Goal: Task Accomplishment & Management: Manage account settings

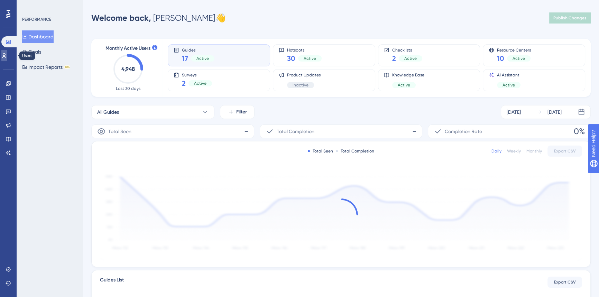
click at [7, 55] on icon at bounding box center [4, 56] width 6 height 6
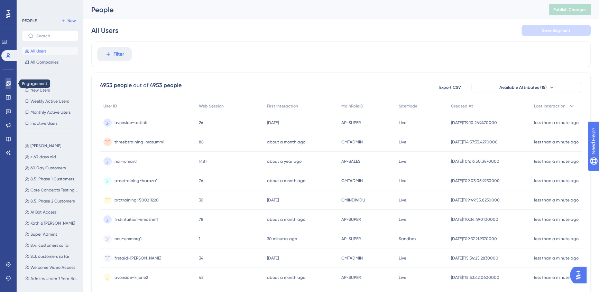
click at [9, 87] on link at bounding box center [9, 83] width 6 height 11
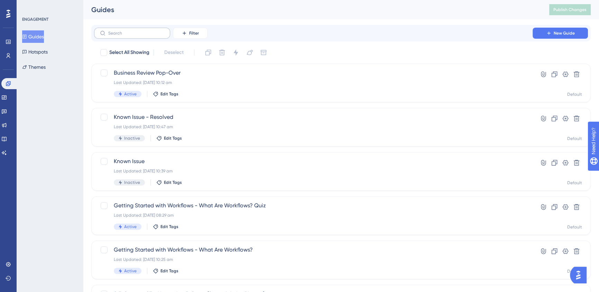
click at [128, 37] on label at bounding box center [132, 33] width 76 height 11
click at [128, 36] on input "text" at bounding box center [136, 33] width 56 height 5
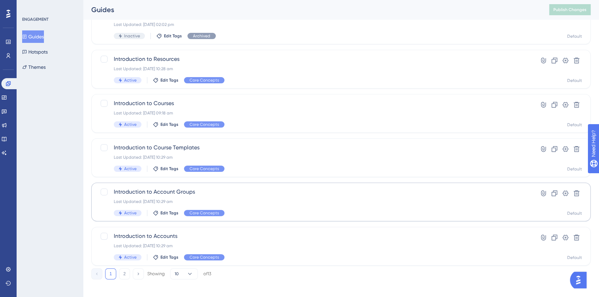
scroll to position [239, 0]
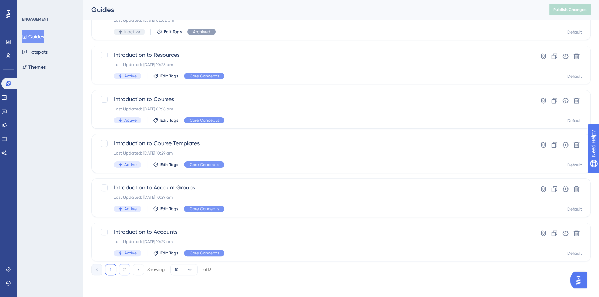
type input "intro"
click at [119, 270] on button "2" at bounding box center [124, 269] width 11 height 11
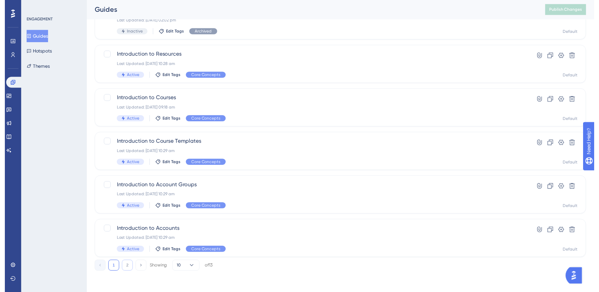
scroll to position [0, 0]
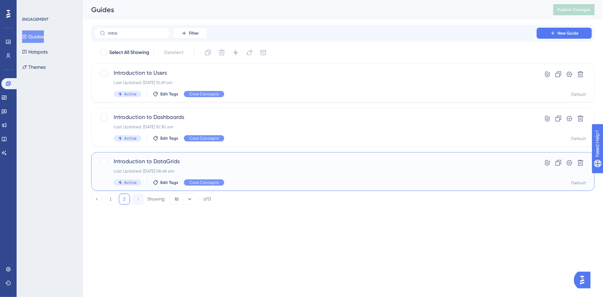
click at [276, 156] on div "Introduction to DataGrids Last Updated: [DATE] 08:48 am Active Edit Tags Core C…" at bounding box center [342, 171] width 503 height 39
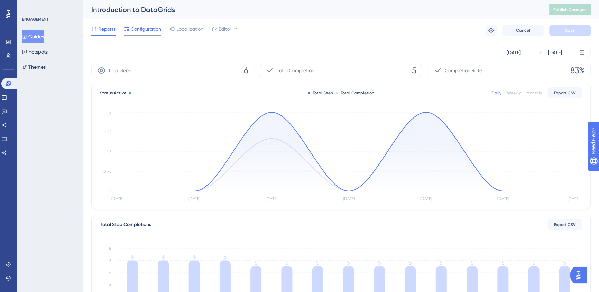
click at [155, 30] on span "Configuration" at bounding box center [146, 29] width 30 height 8
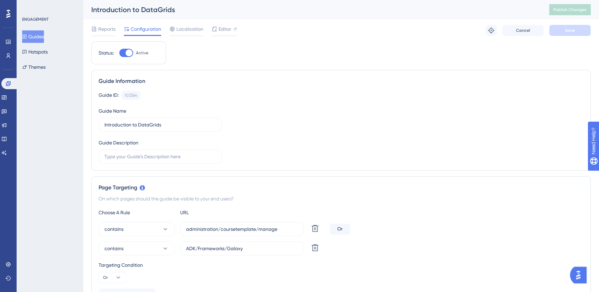
click at [37, 38] on button "Guides" at bounding box center [33, 36] width 22 height 12
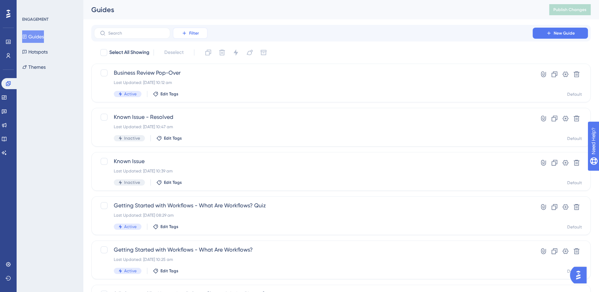
click at [188, 35] on button "Filter" at bounding box center [190, 33] width 35 height 11
click at [186, 99] on div "Status Status" at bounding box center [197, 94] width 28 height 14
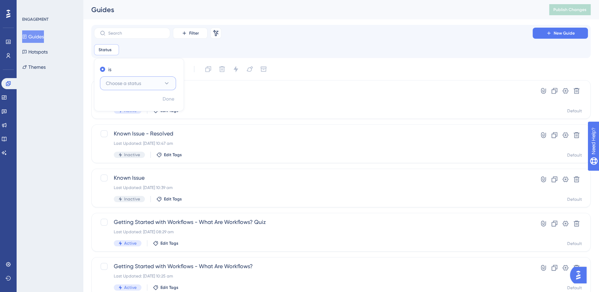
click at [126, 82] on span "Choose a status" at bounding box center [123, 83] width 35 height 8
click at [126, 102] on div "Active Active" at bounding box center [138, 104] width 56 height 14
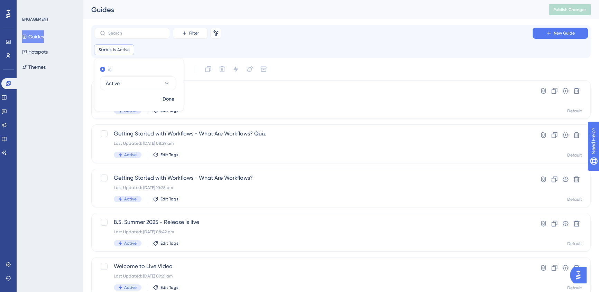
click at [414, 20] on div "Performance Users Engagement Widgets Feedback Product Updates Knowledge Base AI…" at bounding box center [341, 271] width 516 height 542
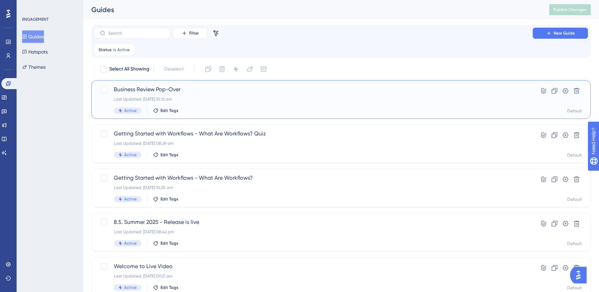
click at [292, 97] on div "Last Updated: [DATE] 10:12 am" at bounding box center [313, 99] width 399 height 6
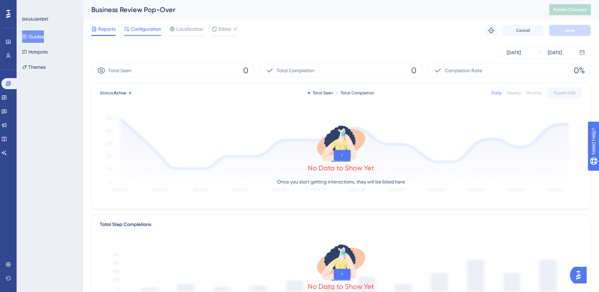
click at [142, 30] on span "Configuration" at bounding box center [146, 29] width 30 height 8
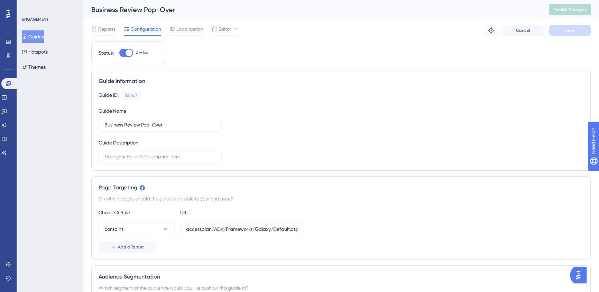
click at [128, 55] on div at bounding box center [128, 52] width 7 height 7
click at [119, 53] on input "Active" at bounding box center [119, 53] width 0 height 0
checkbox input "false"
click at [557, 30] on button "Save" at bounding box center [569, 30] width 41 height 11
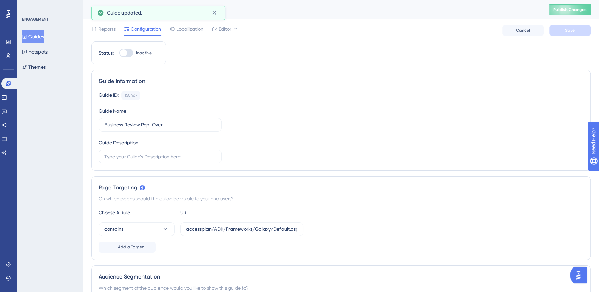
click at [40, 37] on button "Guides" at bounding box center [33, 36] width 22 height 12
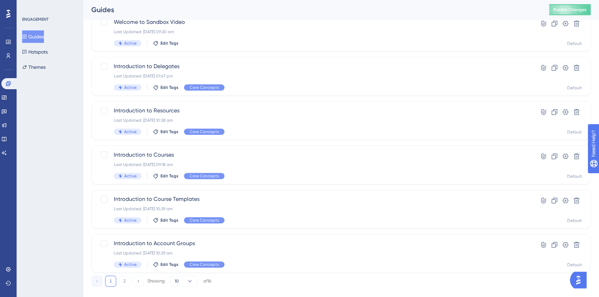
scroll to position [251, 0]
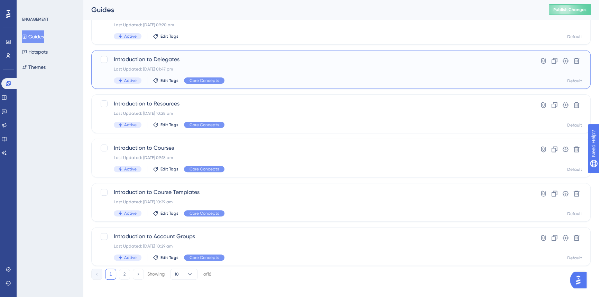
click at [245, 70] on div "Last Updated: [DATE] 01:47 pm" at bounding box center [313, 69] width 399 height 6
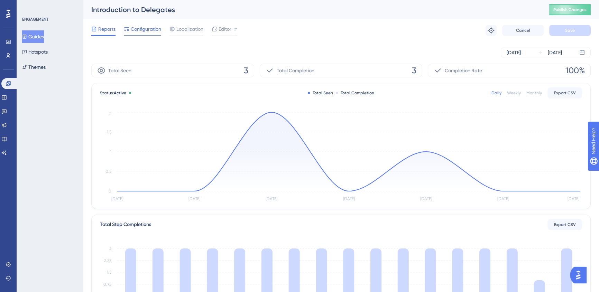
click at [155, 26] on span "Configuration" at bounding box center [146, 29] width 30 height 8
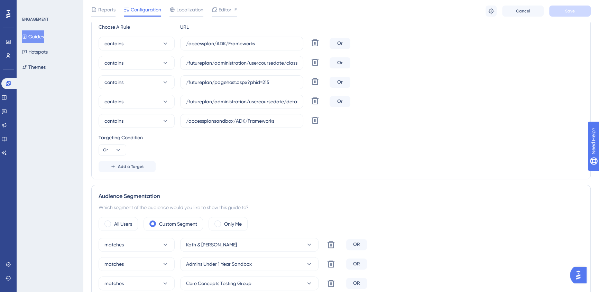
scroll to position [283, 0]
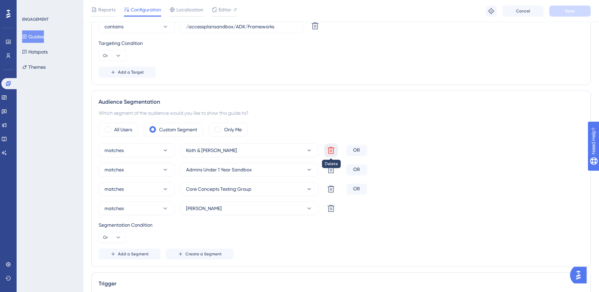
click at [331, 149] on icon at bounding box center [331, 150] width 8 height 8
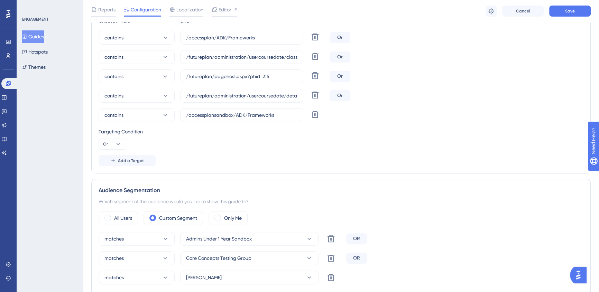
scroll to position [125, 0]
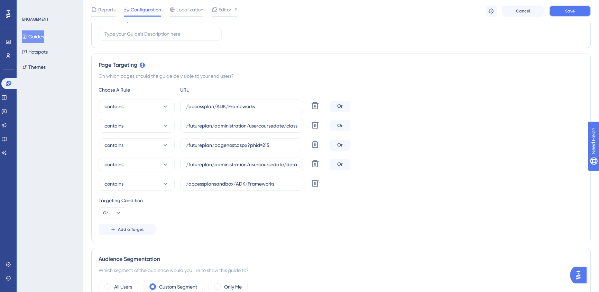
click at [562, 14] on button "Save" at bounding box center [569, 11] width 41 height 11
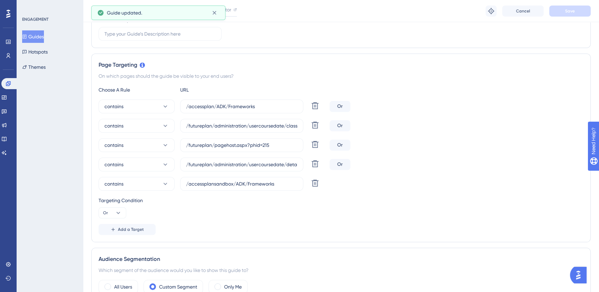
scroll to position [0, 0]
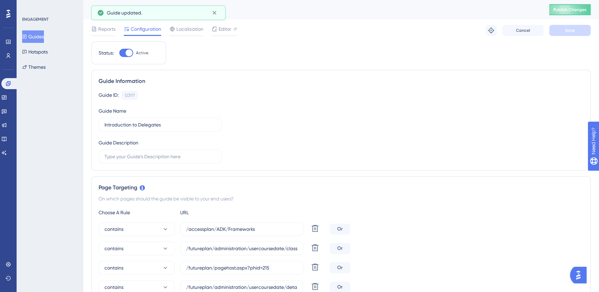
click at [37, 37] on button "Guides" at bounding box center [33, 36] width 22 height 12
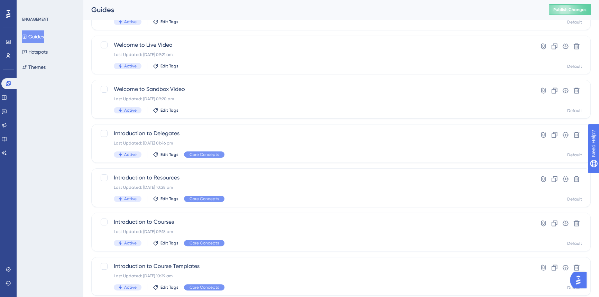
scroll to position [188, 0]
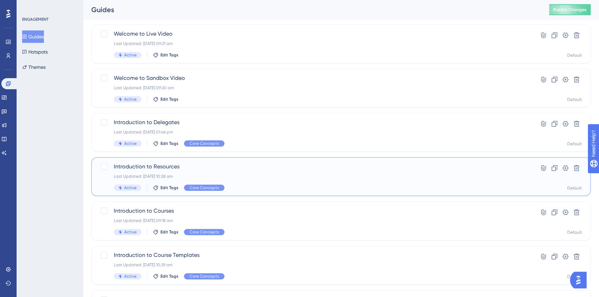
click at [277, 177] on div "Last Updated: [DATE] 10:28 am" at bounding box center [313, 176] width 399 height 6
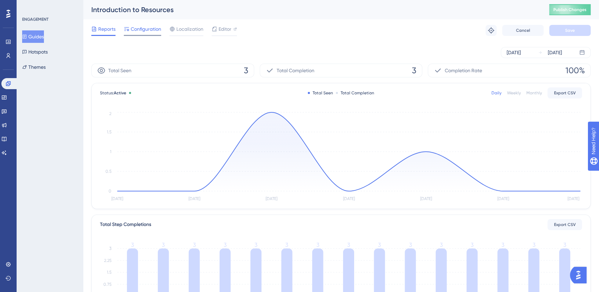
click at [133, 33] on span "Configuration" at bounding box center [146, 29] width 30 height 8
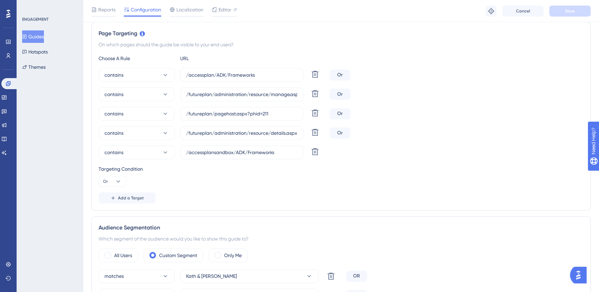
scroll to position [251, 0]
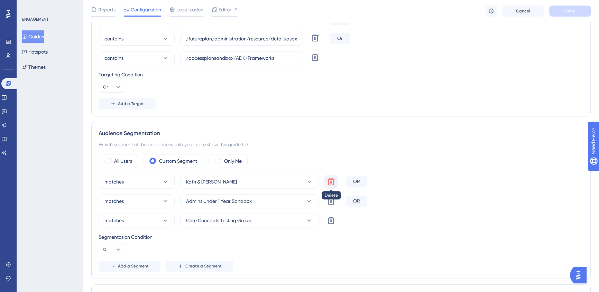
click at [333, 182] on icon at bounding box center [330, 181] width 7 height 7
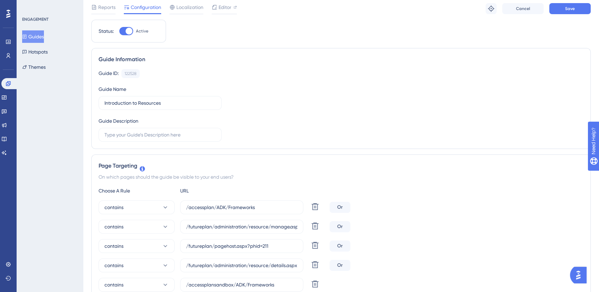
scroll to position [0, 0]
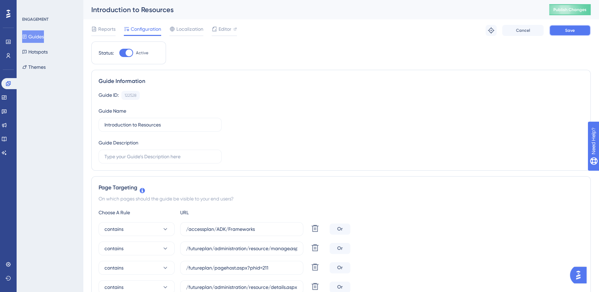
click at [586, 31] on button "Save" at bounding box center [569, 30] width 41 height 11
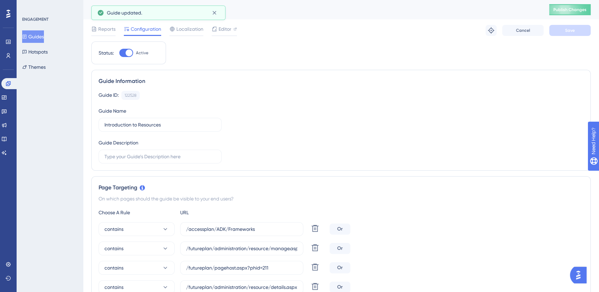
click at [38, 39] on button "Guides" at bounding box center [33, 36] width 22 height 12
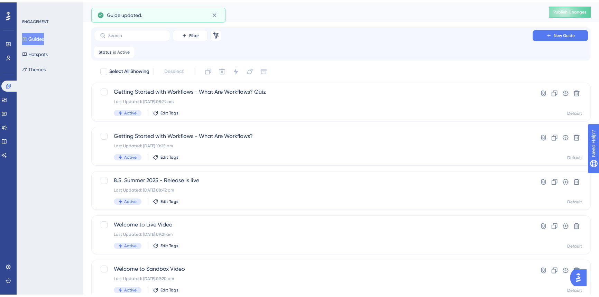
scroll to position [188, 0]
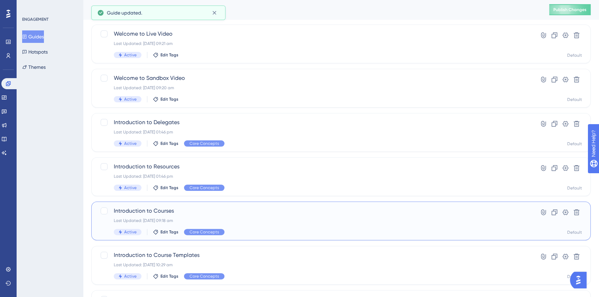
click at [280, 219] on div "Last Updated: [DATE] 09:18 am" at bounding box center [313, 221] width 399 height 6
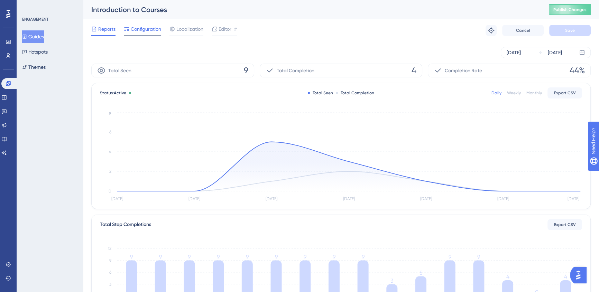
click at [139, 31] on span "Configuration" at bounding box center [146, 29] width 30 height 8
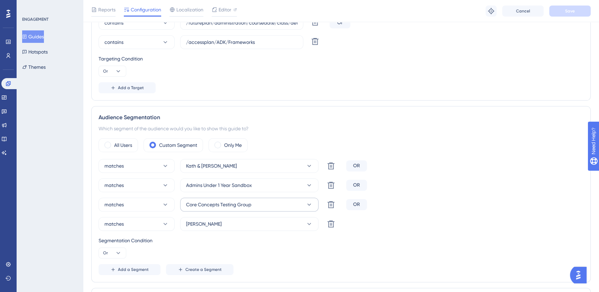
scroll to position [283, 0]
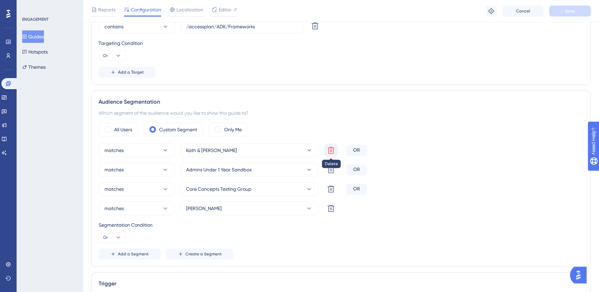
click at [333, 146] on icon at bounding box center [331, 150] width 8 height 8
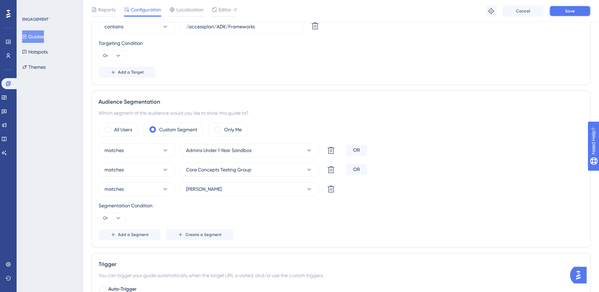
click at [563, 16] on button "Save" at bounding box center [569, 11] width 41 height 11
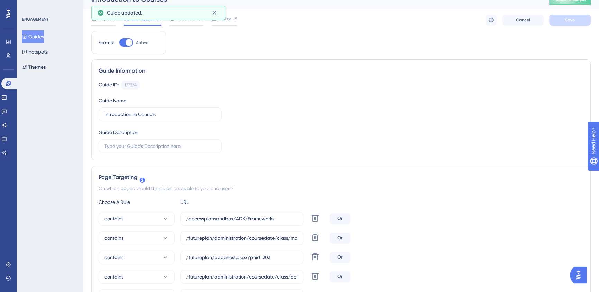
scroll to position [0, 0]
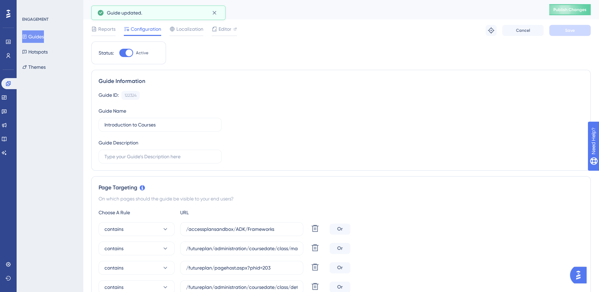
click at [44, 36] on button "Guides" at bounding box center [33, 36] width 22 height 12
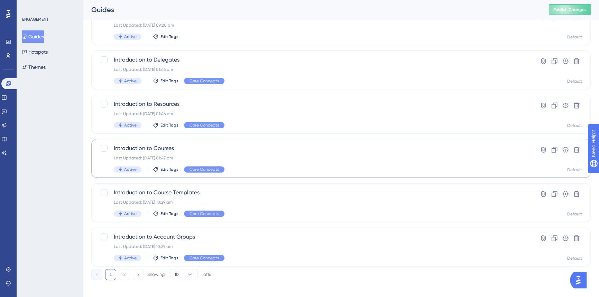
scroll to position [256, 0]
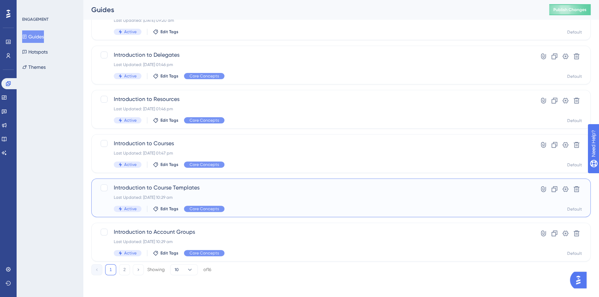
click at [312, 196] on div "Last Updated: [DATE] 10:29 am" at bounding box center [313, 198] width 399 height 6
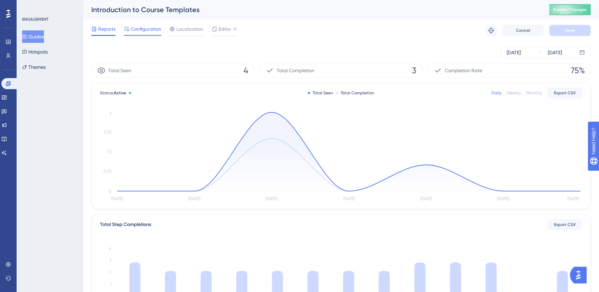
click at [147, 32] on span "Configuration" at bounding box center [146, 29] width 30 height 8
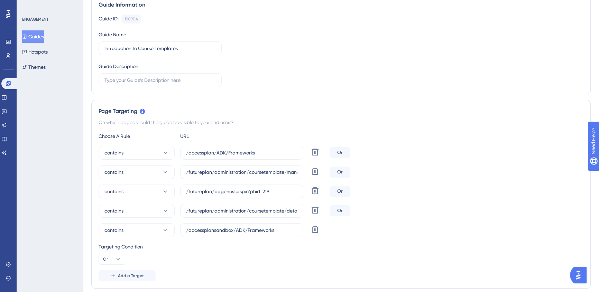
scroll to position [220, 0]
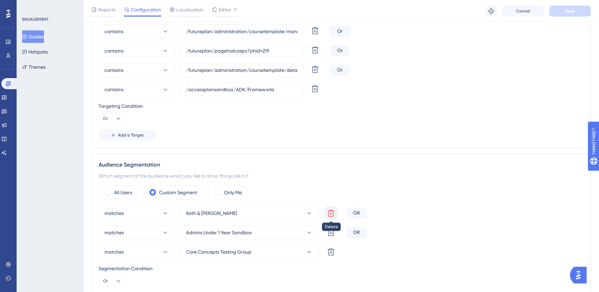
click at [333, 215] on icon at bounding box center [331, 213] width 8 height 8
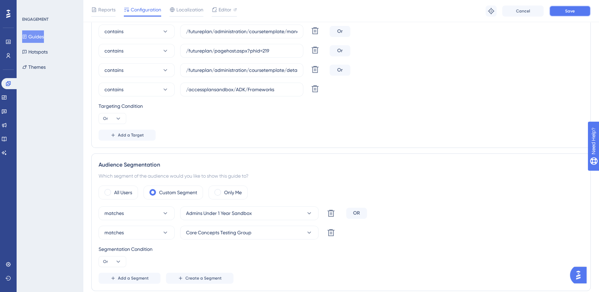
click at [562, 14] on button "Save" at bounding box center [569, 11] width 41 height 11
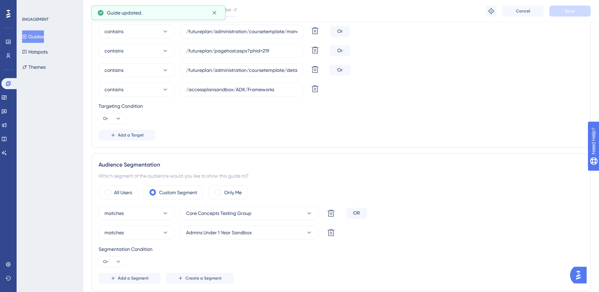
scroll to position [0, 0]
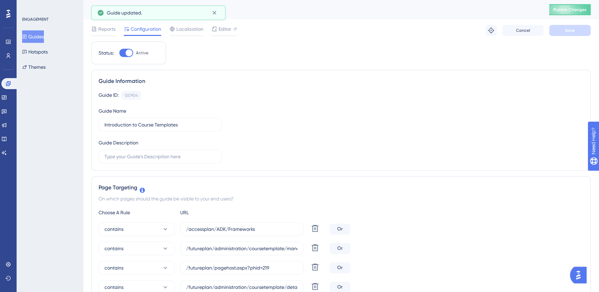
click at [33, 34] on button "Guides" at bounding box center [33, 36] width 22 height 12
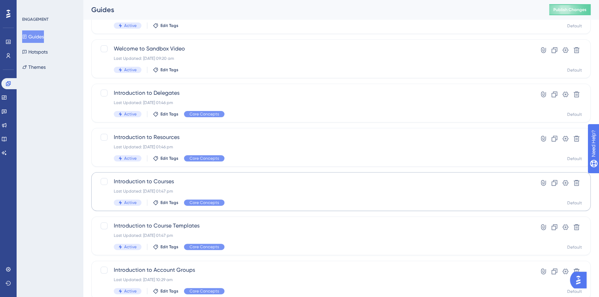
scroll to position [256, 0]
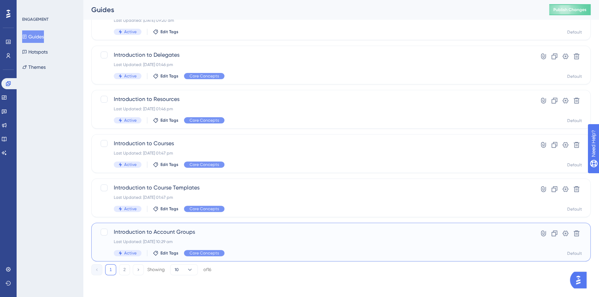
click at [288, 245] on div "Introduction to Account Groups Last Updated: [DATE] 10:29 am Active Edit Tags C…" at bounding box center [313, 242] width 399 height 28
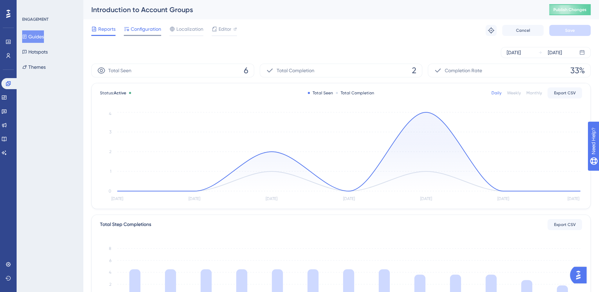
click at [150, 26] on span "Configuration" at bounding box center [146, 29] width 30 height 8
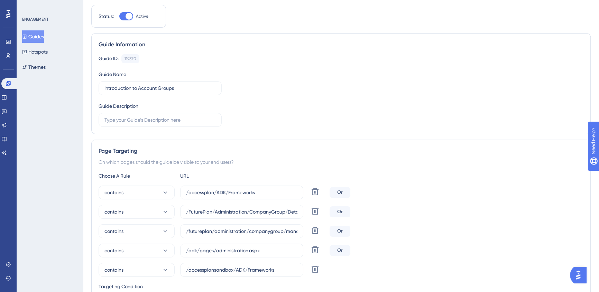
scroll to position [220, 0]
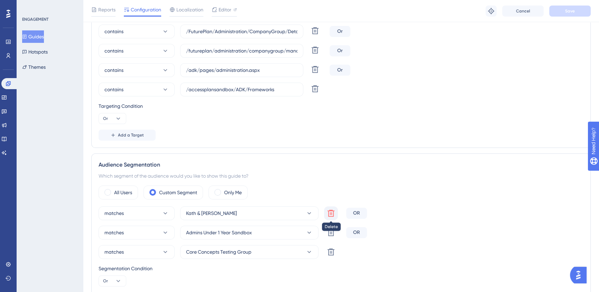
click at [332, 211] on icon at bounding box center [331, 213] width 8 height 8
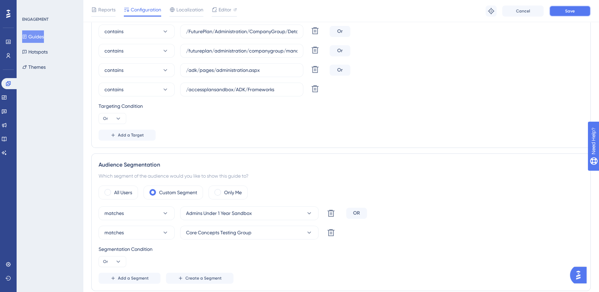
click at [568, 7] on button "Save" at bounding box center [569, 11] width 41 height 11
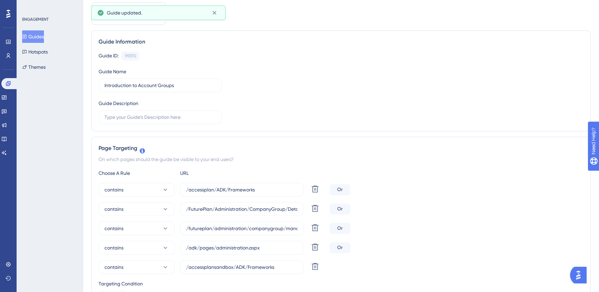
scroll to position [0, 0]
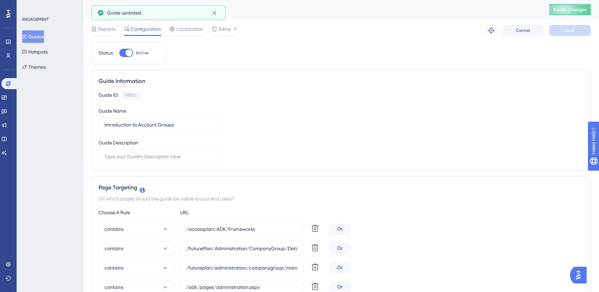
click at [155, 29] on span "Configuration" at bounding box center [146, 29] width 30 height 8
click at [37, 35] on button "Guides" at bounding box center [33, 36] width 22 height 12
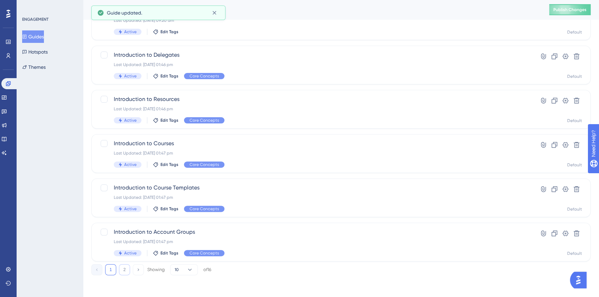
click at [123, 269] on button "2" at bounding box center [124, 269] width 11 height 11
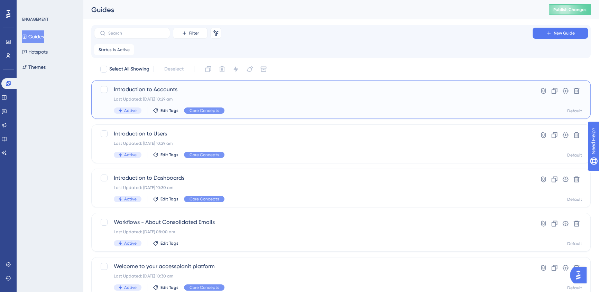
click at [258, 101] on div "Last Updated: [DATE] 10:29 am" at bounding box center [313, 99] width 399 height 6
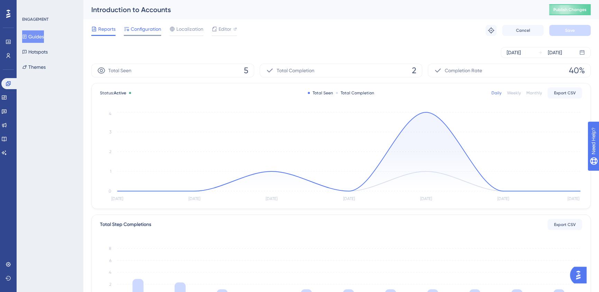
click at [151, 36] on div at bounding box center [142, 35] width 37 height 1
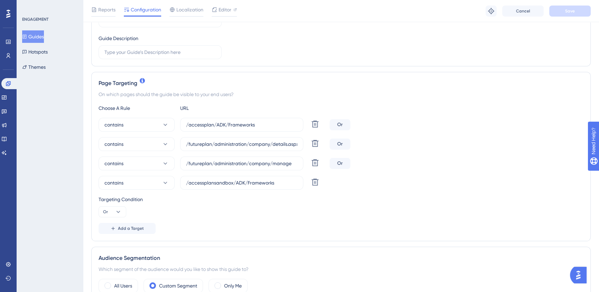
scroll to position [188, 0]
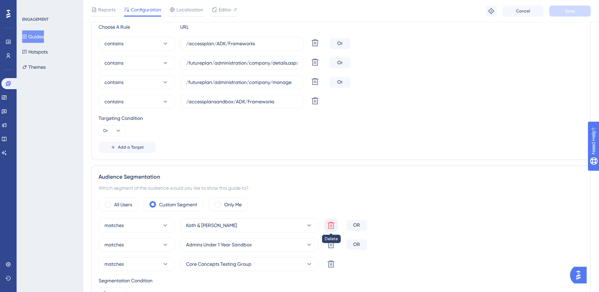
click at [333, 223] on icon at bounding box center [330, 225] width 7 height 7
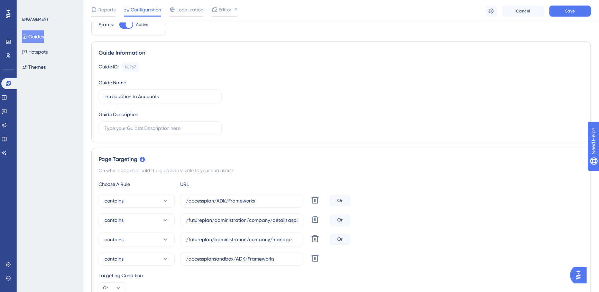
scroll to position [0, 0]
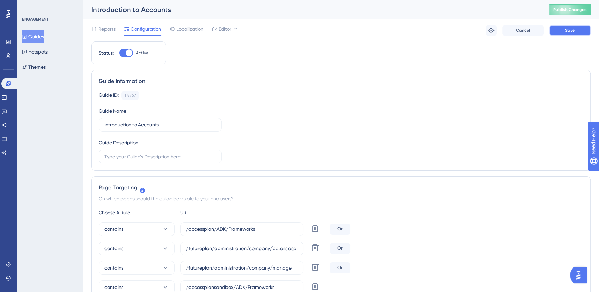
click at [571, 28] on span "Save" at bounding box center [570, 31] width 10 height 6
click at [41, 37] on button "Guides" at bounding box center [33, 36] width 22 height 12
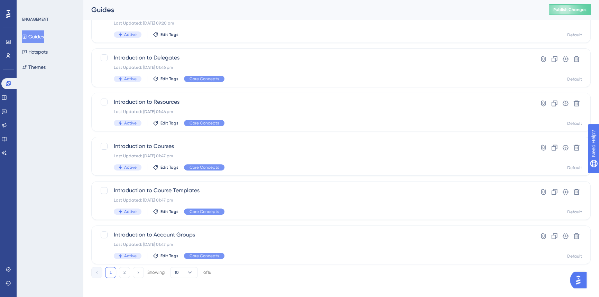
scroll to position [256, 0]
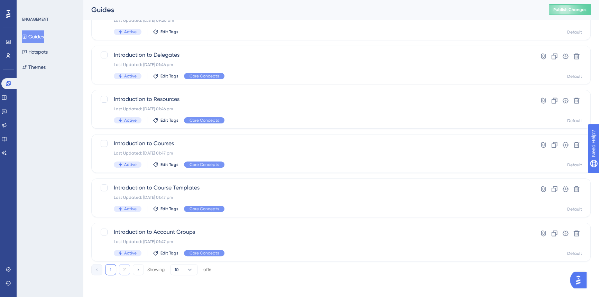
click at [124, 266] on button "2" at bounding box center [124, 269] width 11 height 11
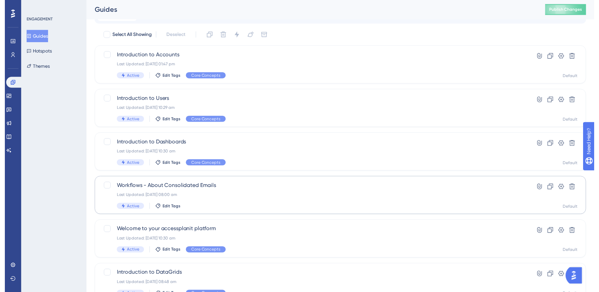
scroll to position [0, 0]
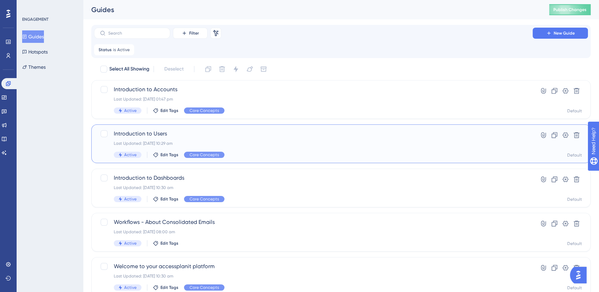
click at [286, 133] on span "Introduction to Users" at bounding box center [313, 134] width 399 height 8
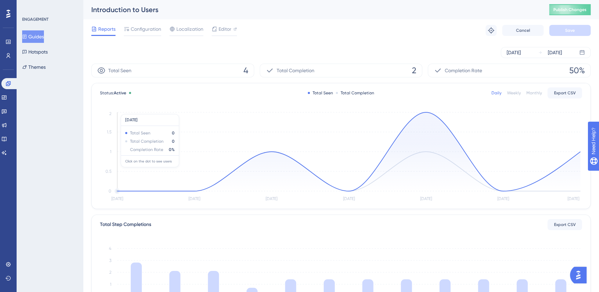
drag, startPoint x: 286, startPoint y: 133, endPoint x: 136, endPoint y: 24, distance: 185.8
click at [136, 24] on div "Reports Configuration Localization Editor Troubleshoot Cancel Save" at bounding box center [340, 30] width 499 height 22
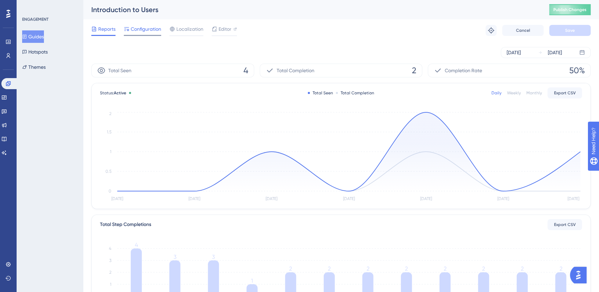
click at [138, 28] on span "Configuration" at bounding box center [146, 29] width 30 height 8
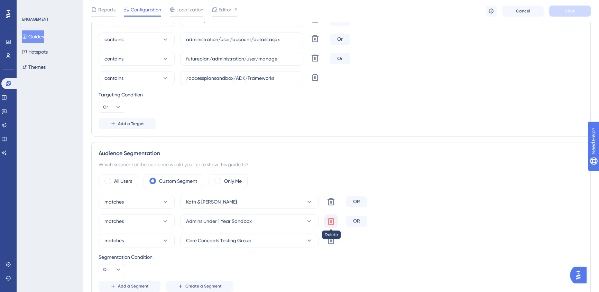
scroll to position [251, 0]
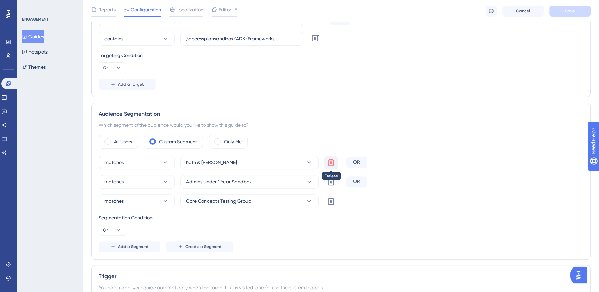
click at [329, 160] on icon at bounding box center [331, 162] width 8 height 8
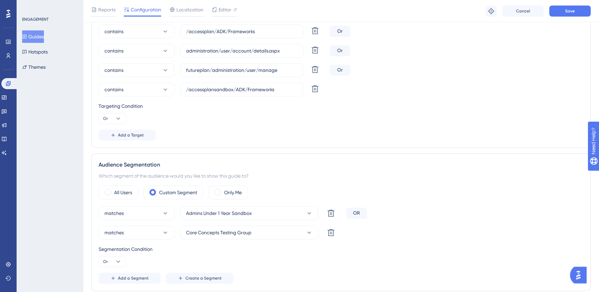
scroll to position [157, 0]
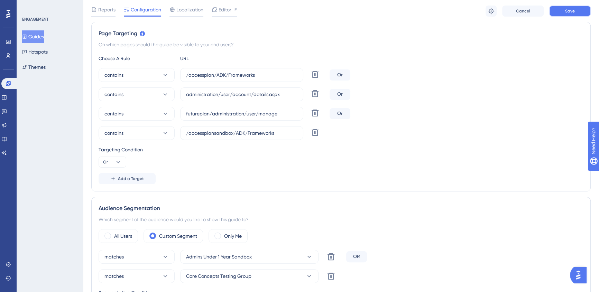
click at [565, 11] on span "Save" at bounding box center [570, 11] width 10 height 6
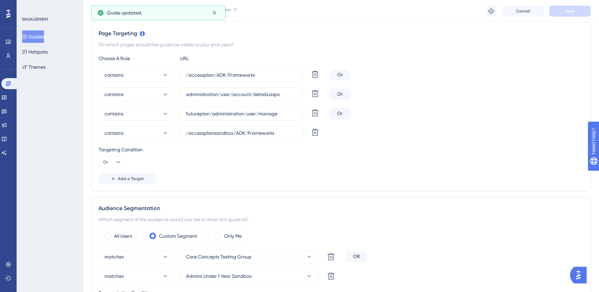
scroll to position [0, 0]
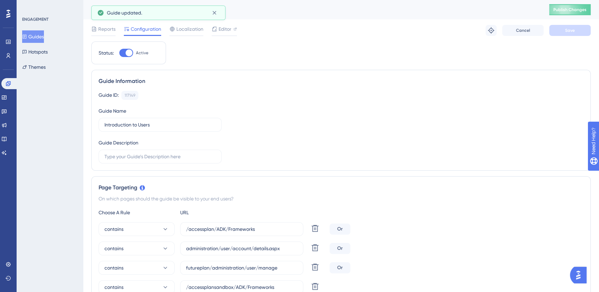
click at [36, 41] on button "Guides" at bounding box center [33, 36] width 22 height 12
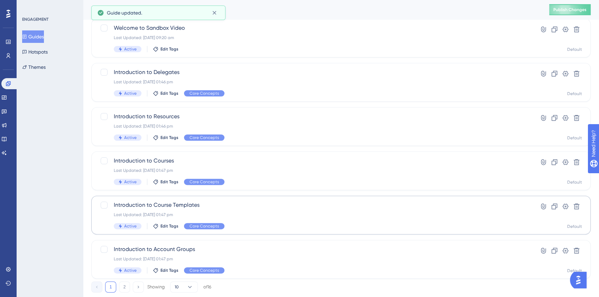
scroll to position [256, 0]
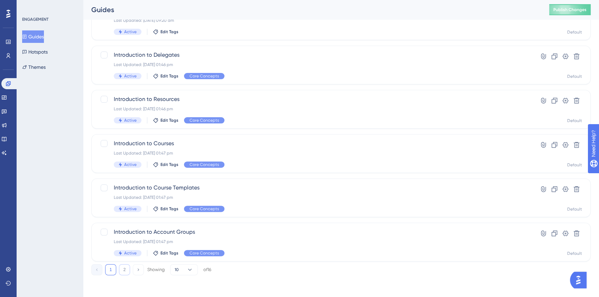
click at [124, 271] on button "2" at bounding box center [124, 269] width 11 height 11
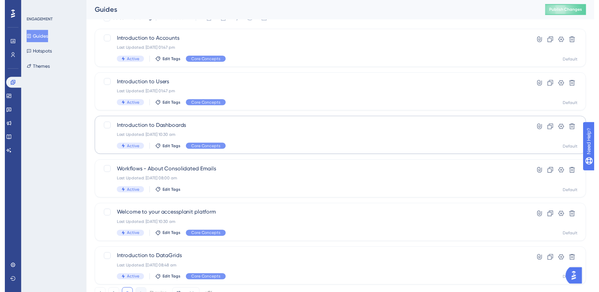
scroll to position [16, 0]
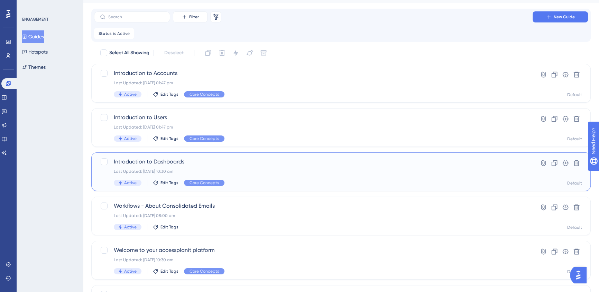
click at [296, 162] on span "Introduction to Dashboards" at bounding box center [313, 162] width 399 height 8
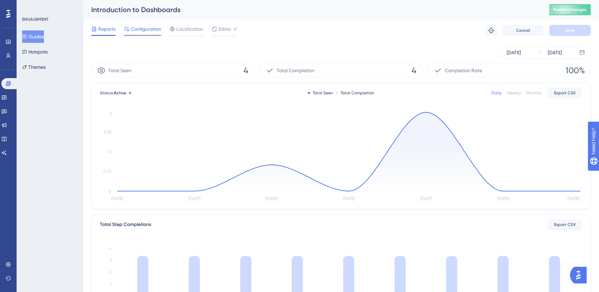
click at [147, 30] on span "Configuration" at bounding box center [146, 29] width 30 height 8
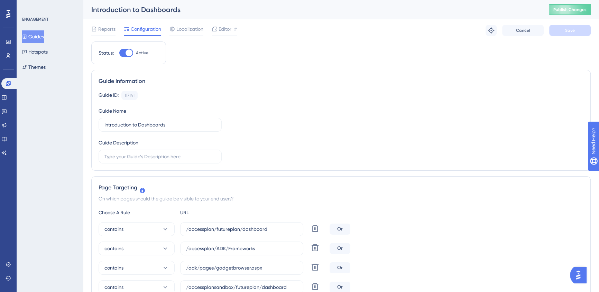
click at [44, 38] on button "Guides" at bounding box center [33, 36] width 22 height 12
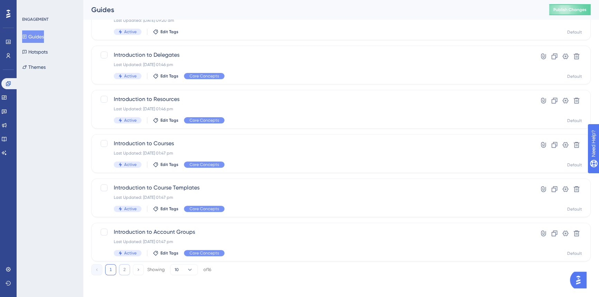
click at [126, 268] on button "2" at bounding box center [124, 269] width 11 height 11
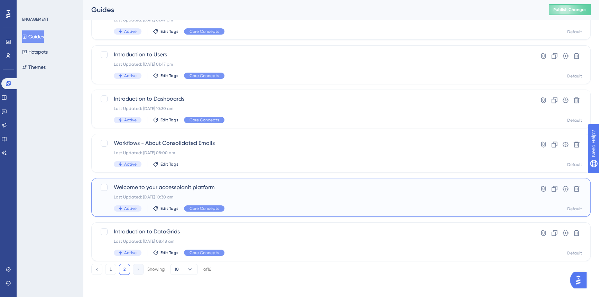
click at [285, 187] on span "Welcome to your accessplanit platform" at bounding box center [313, 187] width 399 height 8
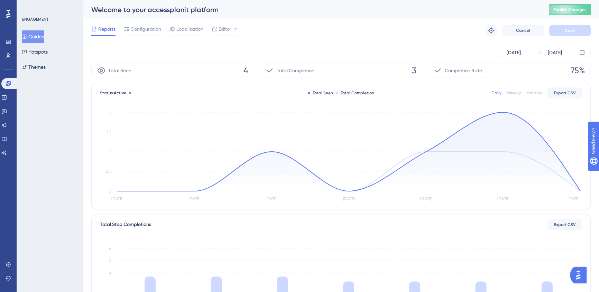
click at [154, 24] on div "Reports Configuration Localization Editor Troubleshoot Cancel Save" at bounding box center [340, 30] width 499 height 22
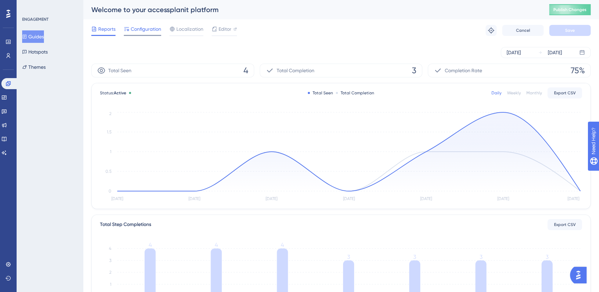
click at [152, 26] on span "Configuration" at bounding box center [146, 29] width 30 height 8
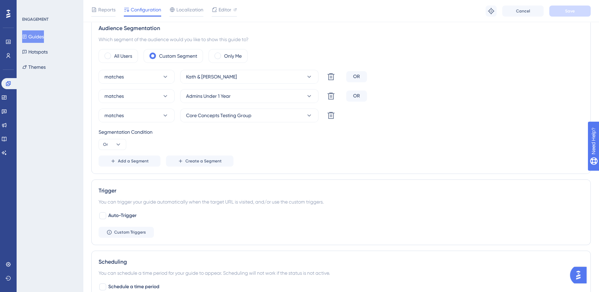
click at [44, 36] on button "Guides" at bounding box center [33, 36] width 22 height 12
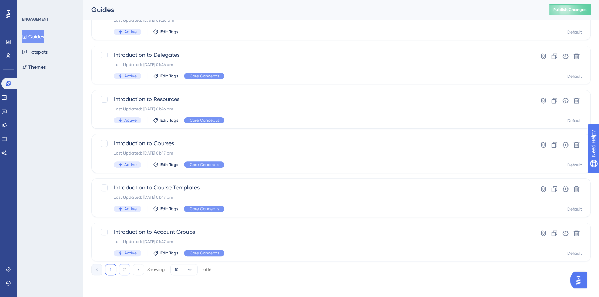
click at [125, 267] on button "2" at bounding box center [124, 269] width 11 height 11
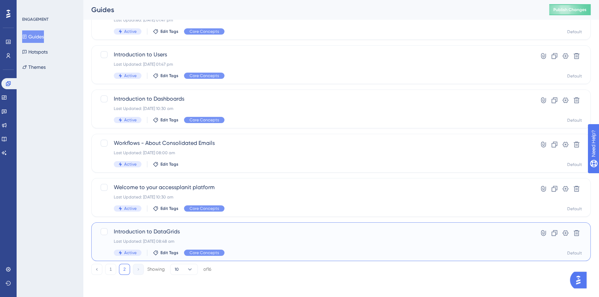
click at [275, 228] on span "Introduction to DataGrids" at bounding box center [313, 231] width 399 height 8
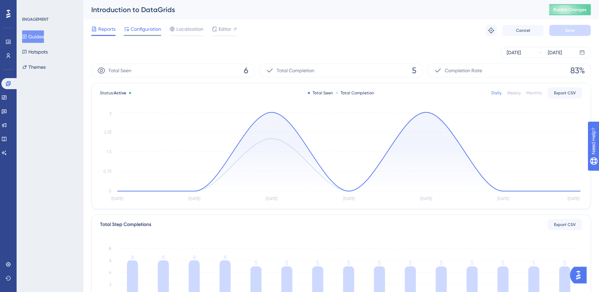
click at [159, 33] on span "Configuration" at bounding box center [146, 29] width 30 height 8
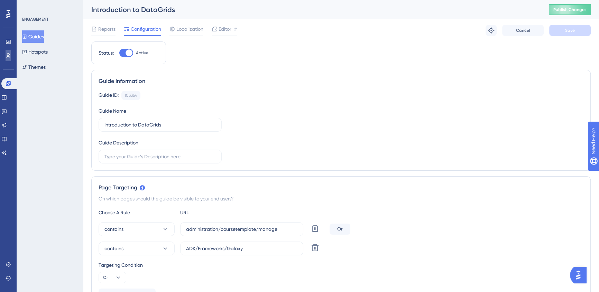
click at [11, 55] on link at bounding box center [9, 55] width 6 height 11
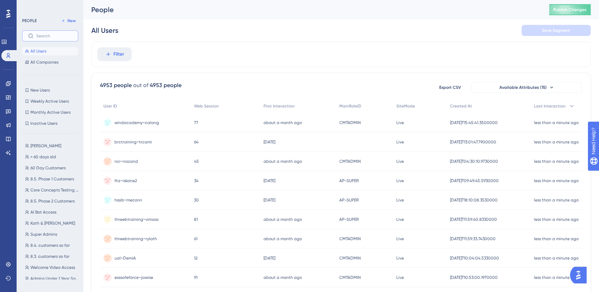
click at [37, 35] on input "text" at bounding box center [54, 36] width 36 height 5
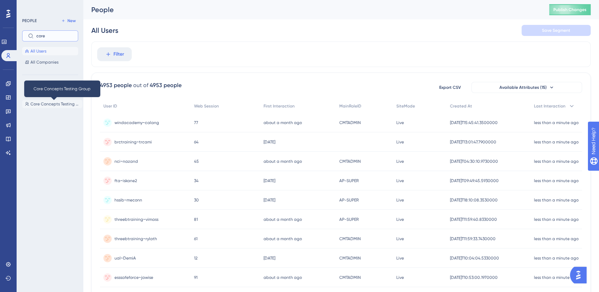
type input "core"
click at [44, 106] on span "Core Concepts Testing Group" at bounding box center [54, 104] width 49 height 6
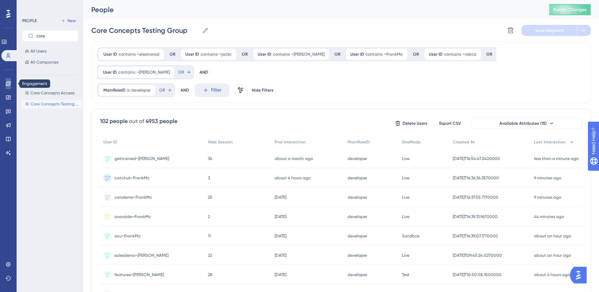
click at [8, 83] on icon at bounding box center [9, 84] width 6 height 6
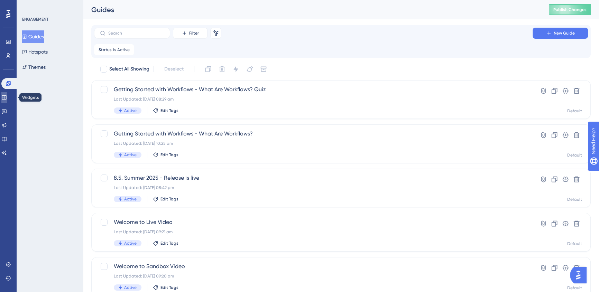
click at [7, 95] on icon at bounding box center [4, 98] width 6 height 6
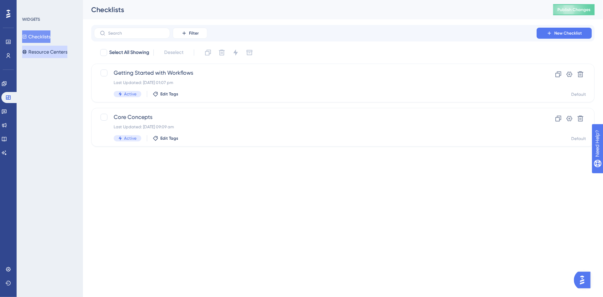
click at [50, 51] on button "Resource Centers" at bounding box center [44, 52] width 45 height 12
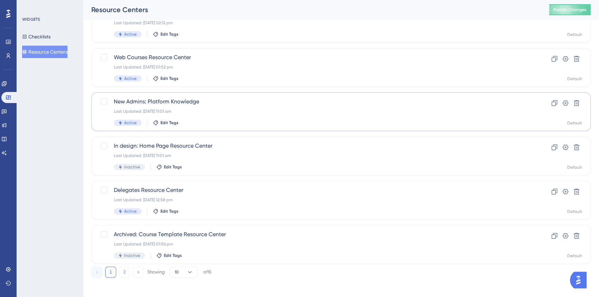
scroll to position [239, 0]
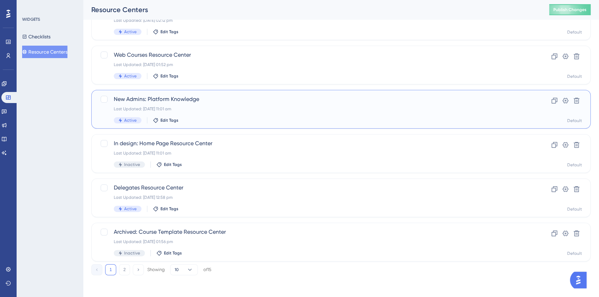
click at [304, 125] on div "New Admins: Platform Knowledge Last Updated: [DATE] 11:01 am Active Edit Tags C…" at bounding box center [340, 109] width 499 height 39
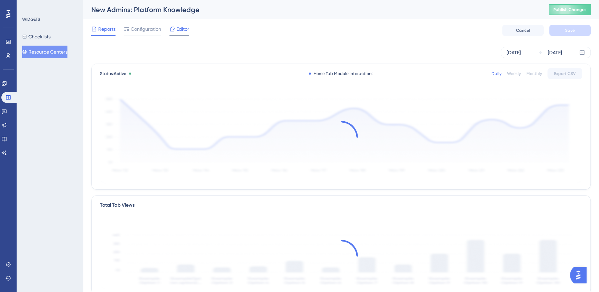
click at [175, 31] on div "Editor" at bounding box center [179, 29] width 20 height 8
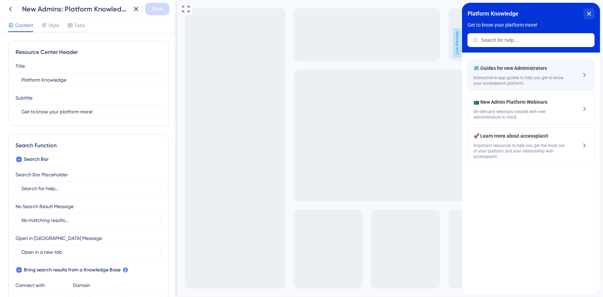
click at [529, 85] on span "Interactive in-app guides to help you get to know your accessplanit platform." at bounding box center [519, 80] width 92 height 11
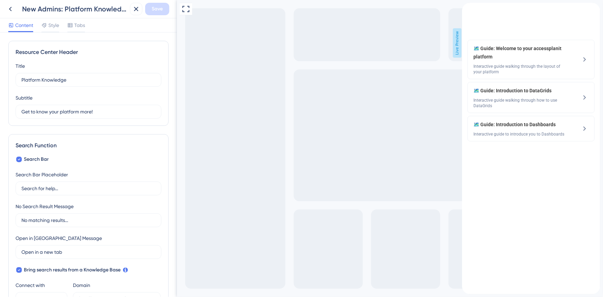
click at [473, 9] on div "back to header" at bounding box center [467, 6] width 11 height 7
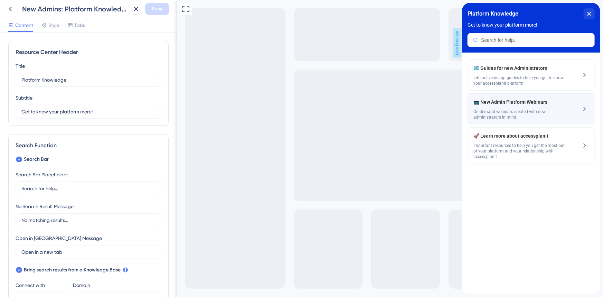
click at [520, 104] on span "📺 New Admin Platform Webinars" at bounding box center [513, 102] width 81 height 8
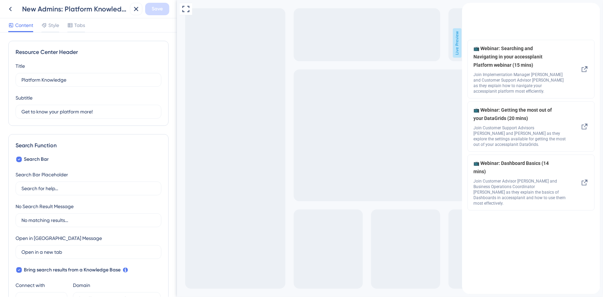
click at [467, 8] on icon "back to header" at bounding box center [465, 6] width 6 height 6
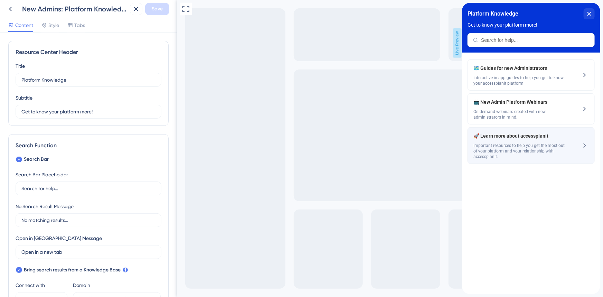
click at [539, 143] on span "Important resources to help you get the most out of your platform and your rela…" at bounding box center [519, 151] width 92 height 17
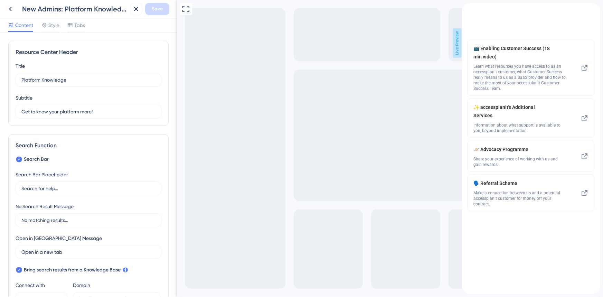
click at [473, 10] on div "back to header" at bounding box center [467, 6] width 11 height 7
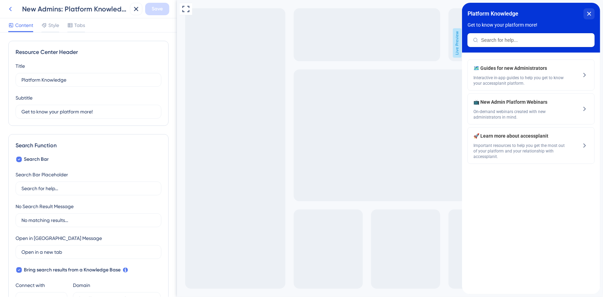
click at [12, 9] on icon at bounding box center [10, 9] width 8 height 8
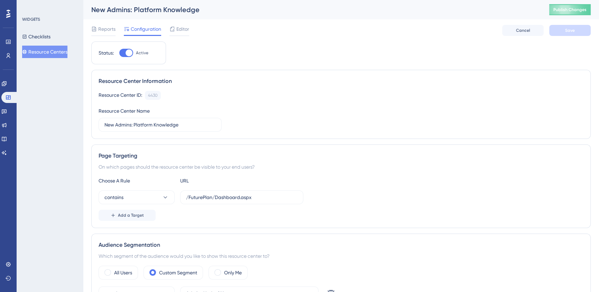
scroll to position [157, 0]
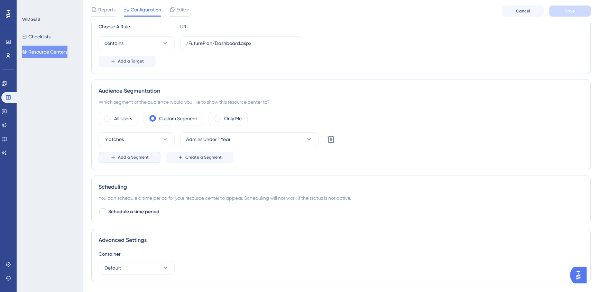
click at [118, 160] on button "Add a Segment" at bounding box center [129, 157] width 62 height 11
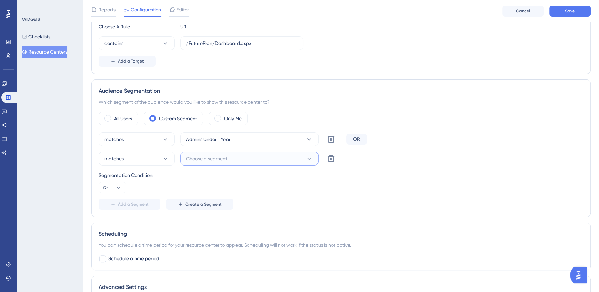
click at [211, 159] on span "Choose a segment" at bounding box center [206, 158] width 41 height 8
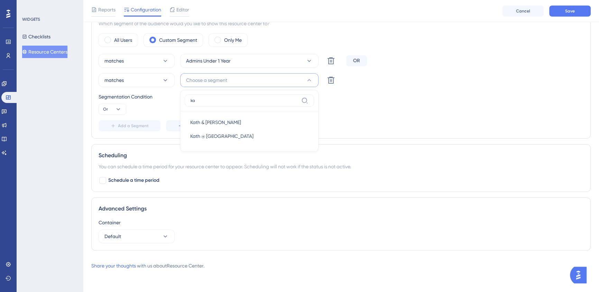
scroll to position [235, 0]
type input "ka"
click at [205, 120] on span "Kath & [PERSON_NAME]" at bounding box center [215, 123] width 51 height 8
click at [559, 12] on button "Save" at bounding box center [569, 11] width 41 height 11
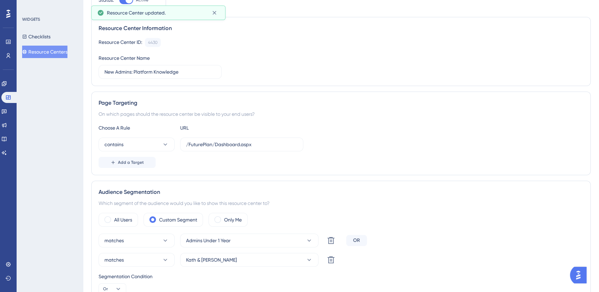
scroll to position [0, 0]
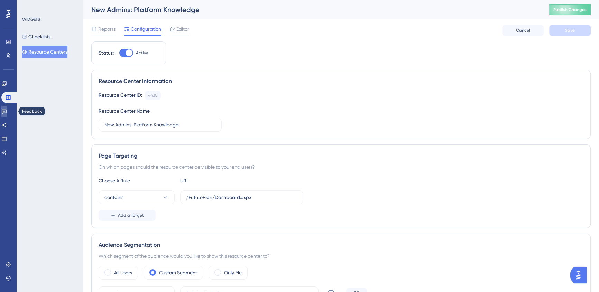
click at [7, 109] on icon at bounding box center [4, 112] width 6 height 6
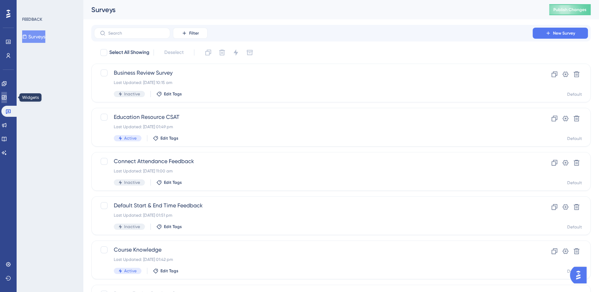
click at [3, 94] on link at bounding box center [4, 97] width 6 height 11
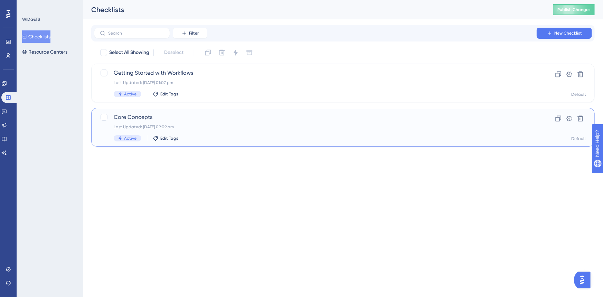
click at [209, 138] on div "Active Edit Tags" at bounding box center [315, 138] width 403 height 6
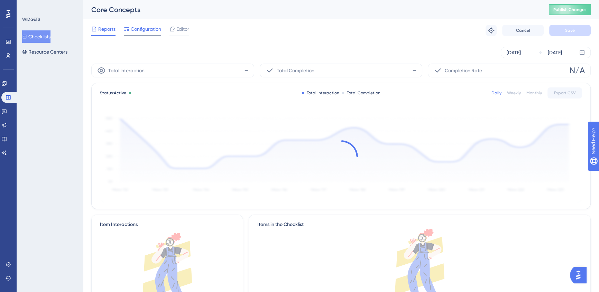
click at [149, 32] on span "Configuration" at bounding box center [146, 29] width 30 height 8
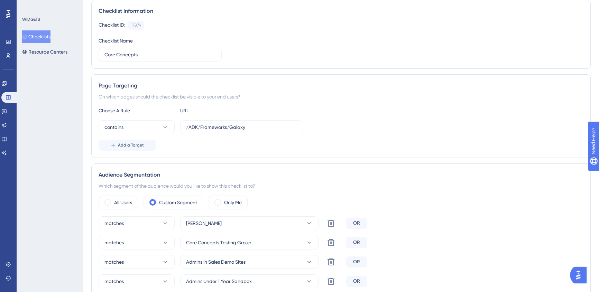
scroll to position [188, 0]
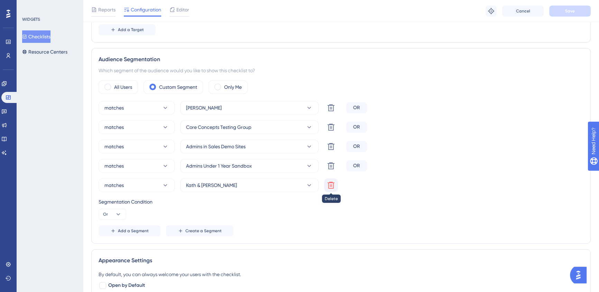
click at [333, 111] on icon at bounding box center [330, 107] width 7 height 7
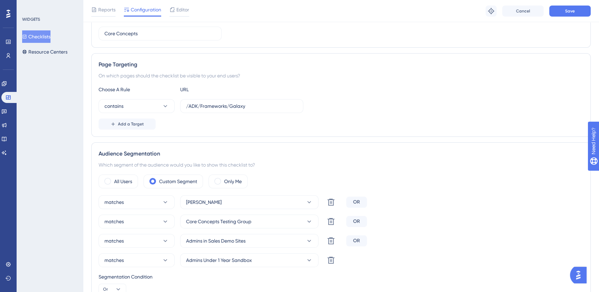
scroll to position [0, 0]
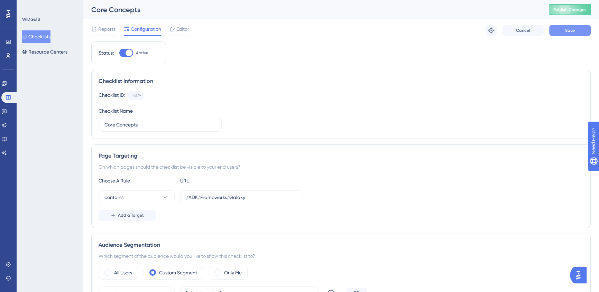
click at [559, 34] on button "Save" at bounding box center [569, 30] width 41 height 11
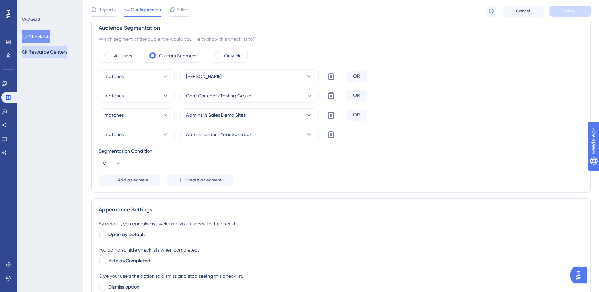
click at [44, 49] on button "Resource Centers" at bounding box center [44, 52] width 45 height 12
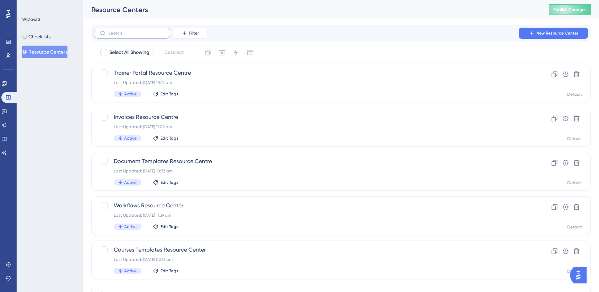
click at [130, 35] on label at bounding box center [132, 33] width 76 height 11
click at [130, 35] on input "text" at bounding box center [136, 33] width 56 height 5
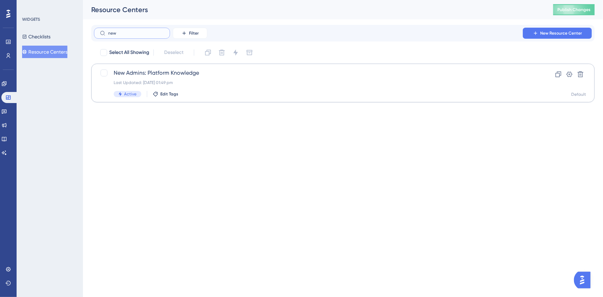
type input "new"
click at [316, 65] on div "New Admins: Platform Knowledge Last Updated: [DATE] 01:49 pm Active Edit Tags C…" at bounding box center [342, 83] width 503 height 39
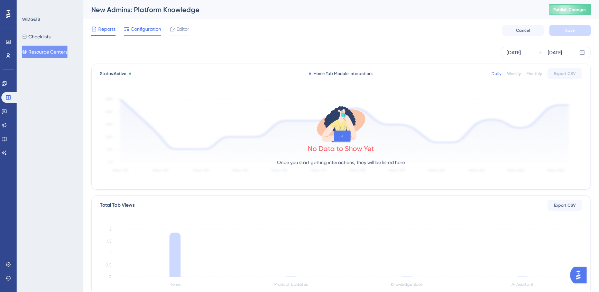
click at [151, 29] on span "Configuration" at bounding box center [146, 29] width 30 height 8
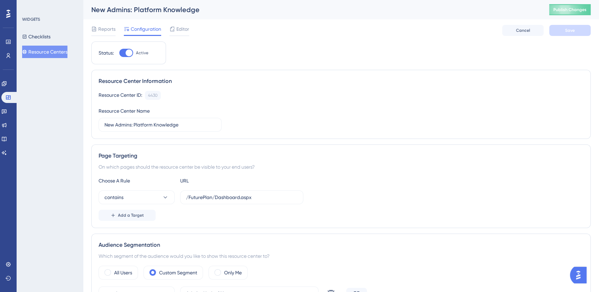
click at [7, 62] on div "Engagement Widgets Feedback Product Updates Knowledge Base AI Assistant" at bounding box center [8, 109] width 14 height 97
click at [7, 59] on link at bounding box center [9, 55] width 6 height 11
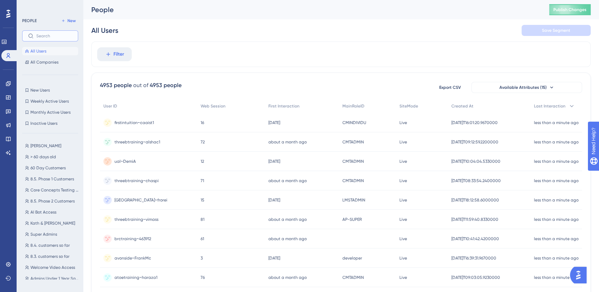
click at [45, 37] on input "text" at bounding box center [54, 36] width 36 height 5
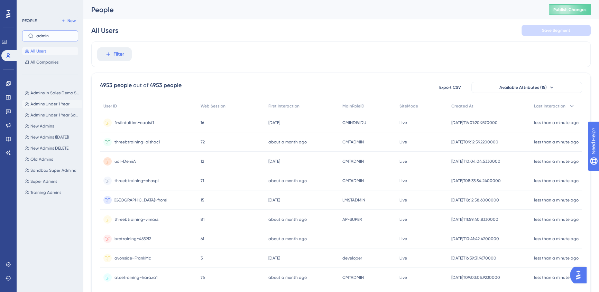
type input "admin"
click at [43, 104] on span "Admins Under 1 Year" at bounding box center [49, 104] width 39 height 6
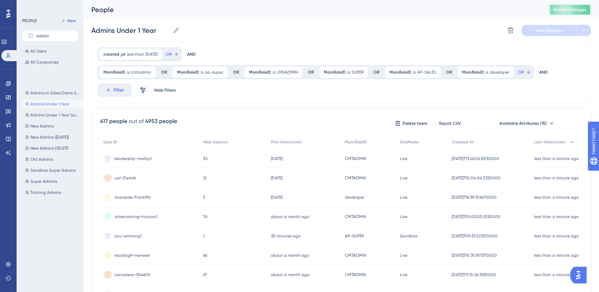
click at [568, 12] on button "Publish Changes" at bounding box center [569, 9] width 41 height 11
click at [7, 111] on icon at bounding box center [8, 112] width 5 height 4
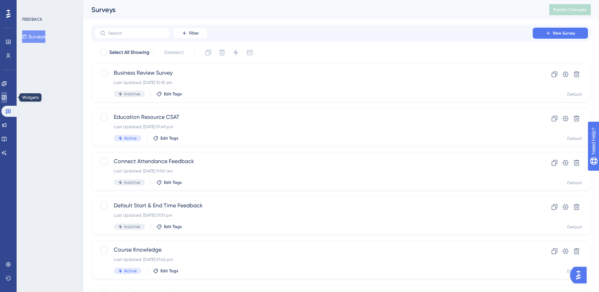
click at [6, 94] on link at bounding box center [4, 97] width 6 height 11
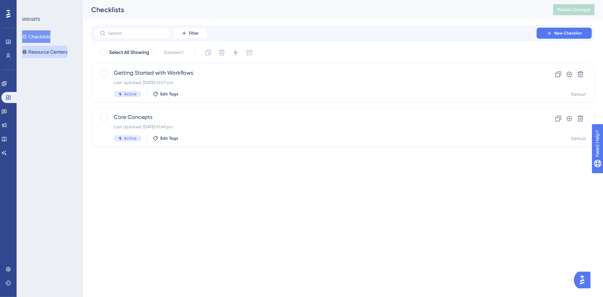
click at [38, 49] on button "Resource Centers" at bounding box center [44, 52] width 45 height 12
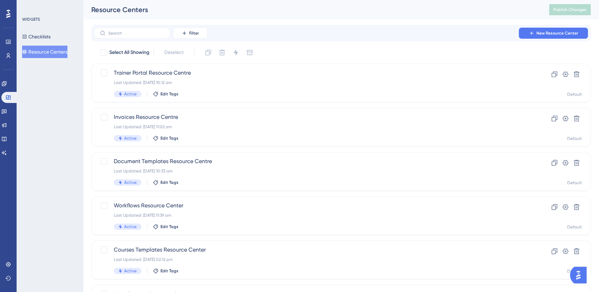
click at [136, 26] on div "Filter New Resource Center" at bounding box center [340, 33] width 499 height 17
click at [136, 30] on label at bounding box center [132, 33] width 76 height 11
click at [136, 31] on input "text" at bounding box center [136, 33] width 56 height 5
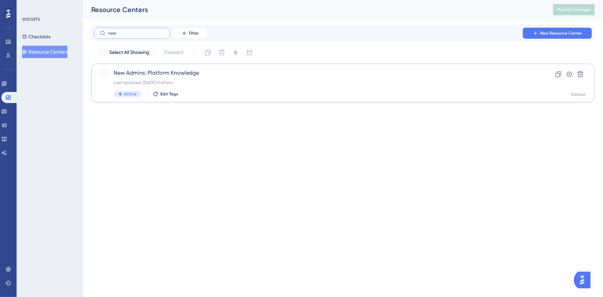
type input "new"
click at [166, 72] on span "New Admins: Platform Knowledge" at bounding box center [315, 73] width 403 height 8
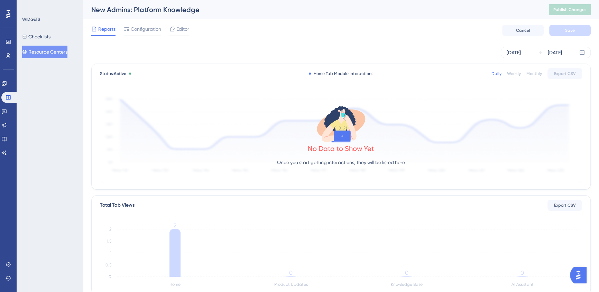
scroll to position [157, 0]
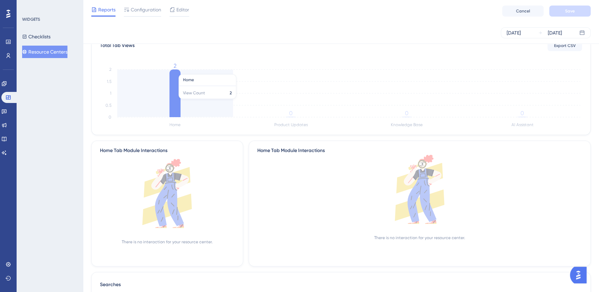
click at [172, 102] on icon at bounding box center [174, 93] width 11 height 48
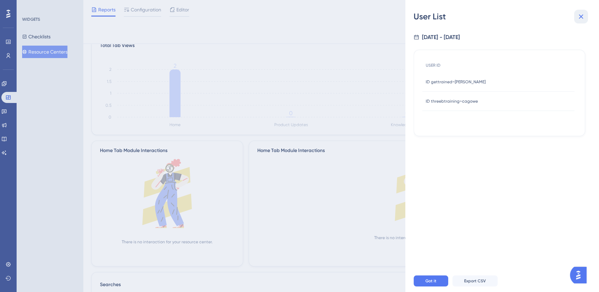
click at [582, 19] on icon at bounding box center [580, 16] width 8 height 8
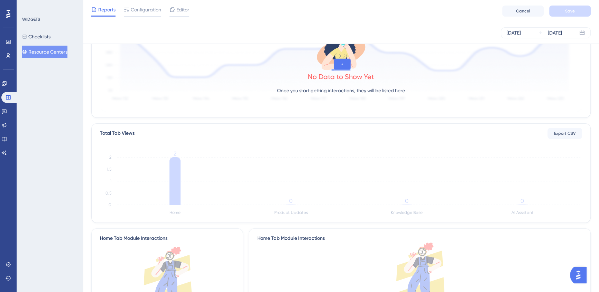
scroll to position [0, 0]
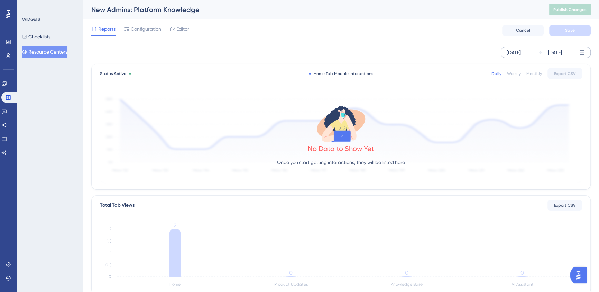
click at [550, 48] on div "[DATE]" at bounding box center [554, 52] width 14 height 8
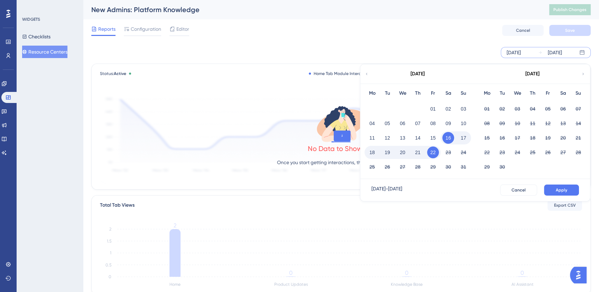
click at [370, 73] on div "[DATE]" at bounding box center [417, 73] width 114 height 19
click at [368, 73] on icon at bounding box center [366, 74] width 4 height 6
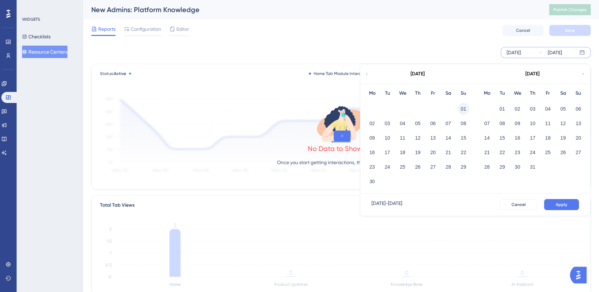
click at [460, 110] on button "01" at bounding box center [463, 109] width 12 height 12
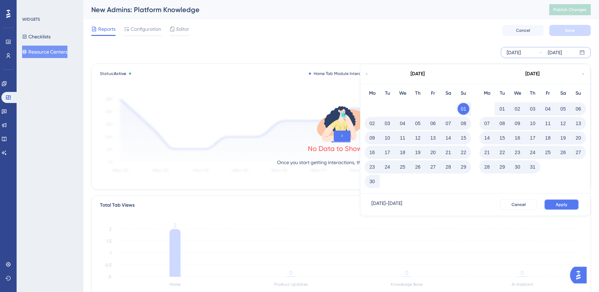
click at [569, 205] on button "Apply" at bounding box center [561, 204] width 35 height 11
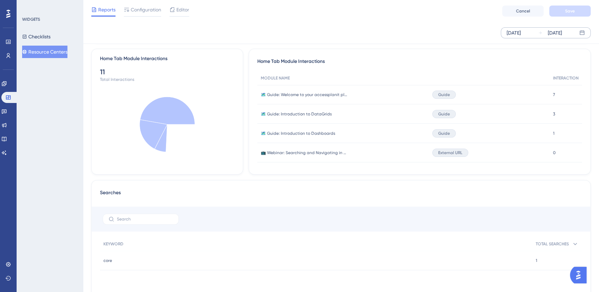
scroll to position [251, 0]
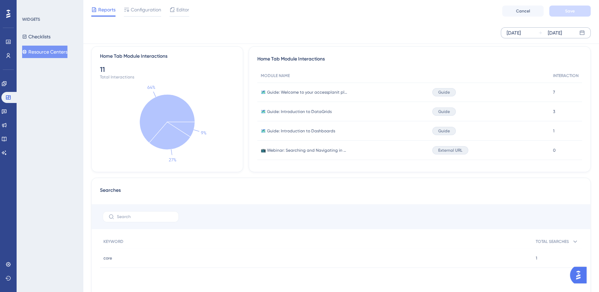
click at [281, 113] on span "🗺️ Guide: Introduction to DataGrids" at bounding box center [296, 112] width 71 height 6
click at [291, 92] on span "🗺️ Guide: Welcome to your accessplanit platform" at bounding box center [304, 93] width 86 height 6
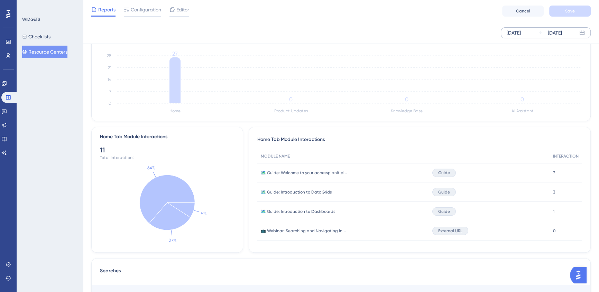
scroll to position [119, 0]
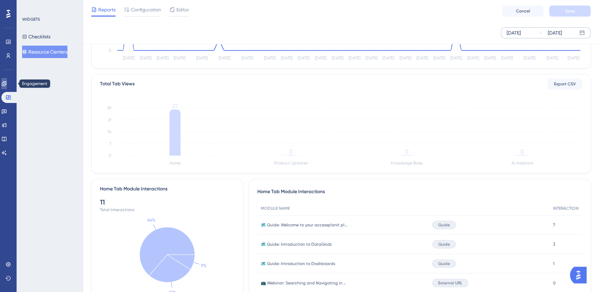
click at [6, 85] on icon at bounding box center [4, 83] width 4 height 4
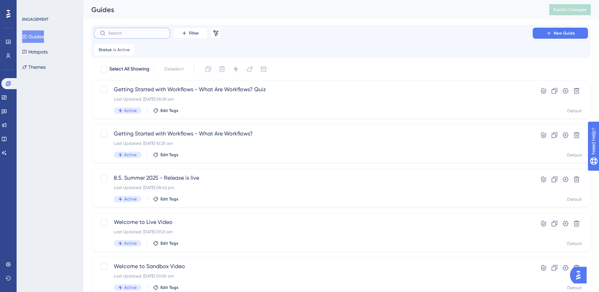
click at [141, 31] on input "text" at bounding box center [136, 33] width 56 height 5
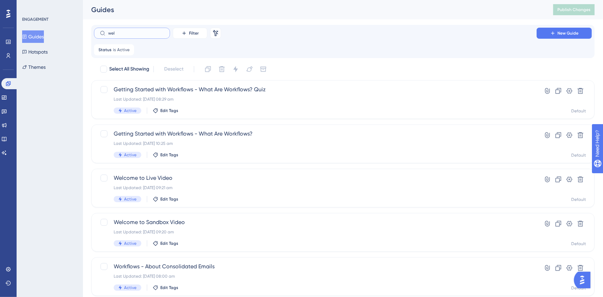
type input "welc"
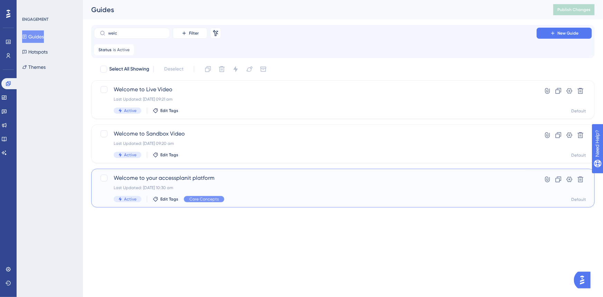
click at [211, 182] on span "Welcome to your accessplanit platform" at bounding box center [315, 178] width 403 height 8
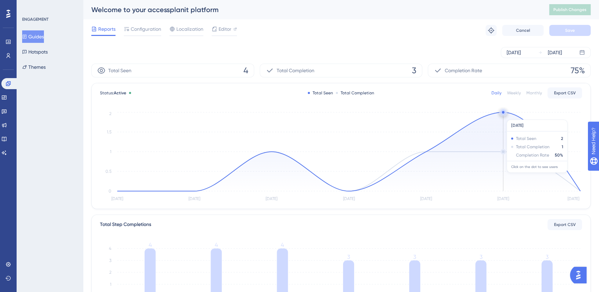
click at [504, 116] on icon at bounding box center [348, 151] width 463 height 79
click at [504, 113] on circle at bounding box center [503, 113] width 6 height 6
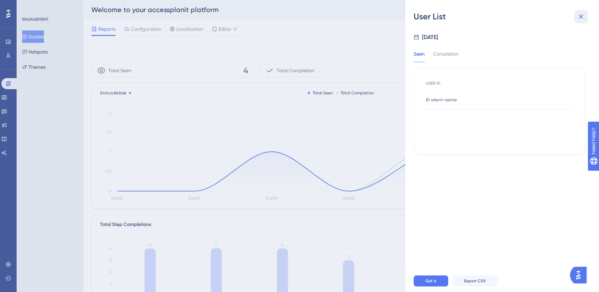
click at [581, 13] on icon at bounding box center [580, 16] width 8 height 8
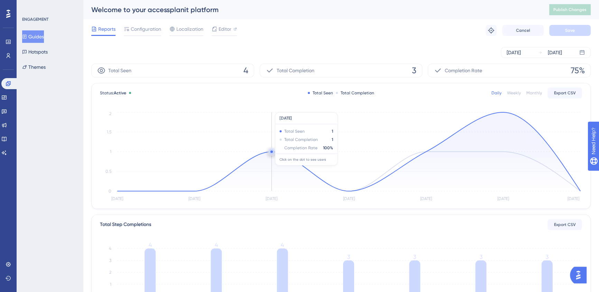
click at [271, 152] on circle at bounding box center [271, 151] width 2 height 2
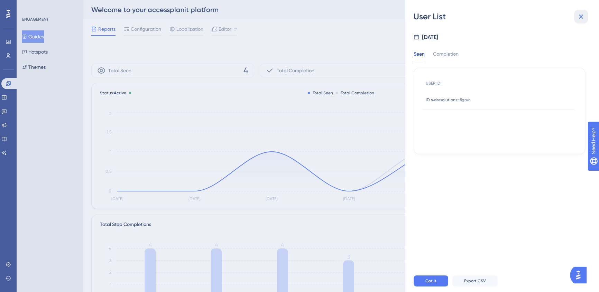
click at [583, 16] on icon at bounding box center [580, 16] width 8 height 8
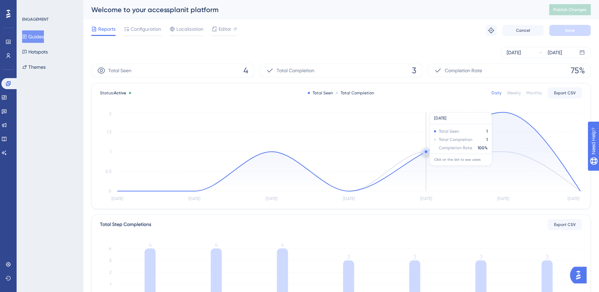
click at [427, 151] on circle at bounding box center [426, 152] width 6 height 6
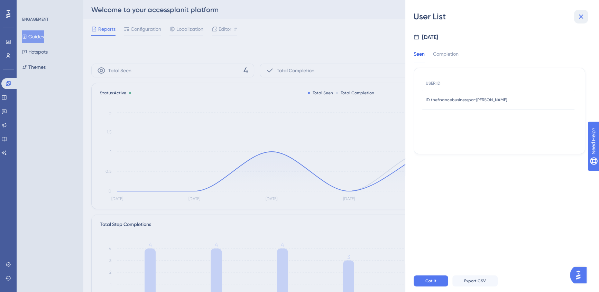
click at [581, 14] on icon at bounding box center [580, 16] width 8 height 8
